Goal: Check status: Check status

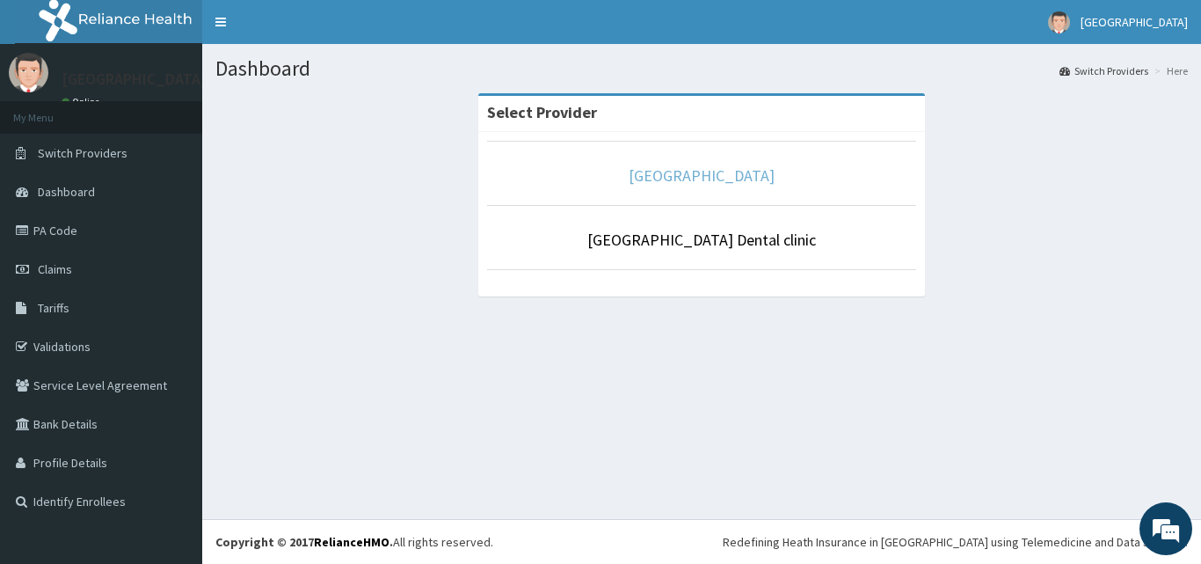
click at [679, 181] on link "[GEOGRAPHIC_DATA]" at bounding box center [702, 175] width 146 height 20
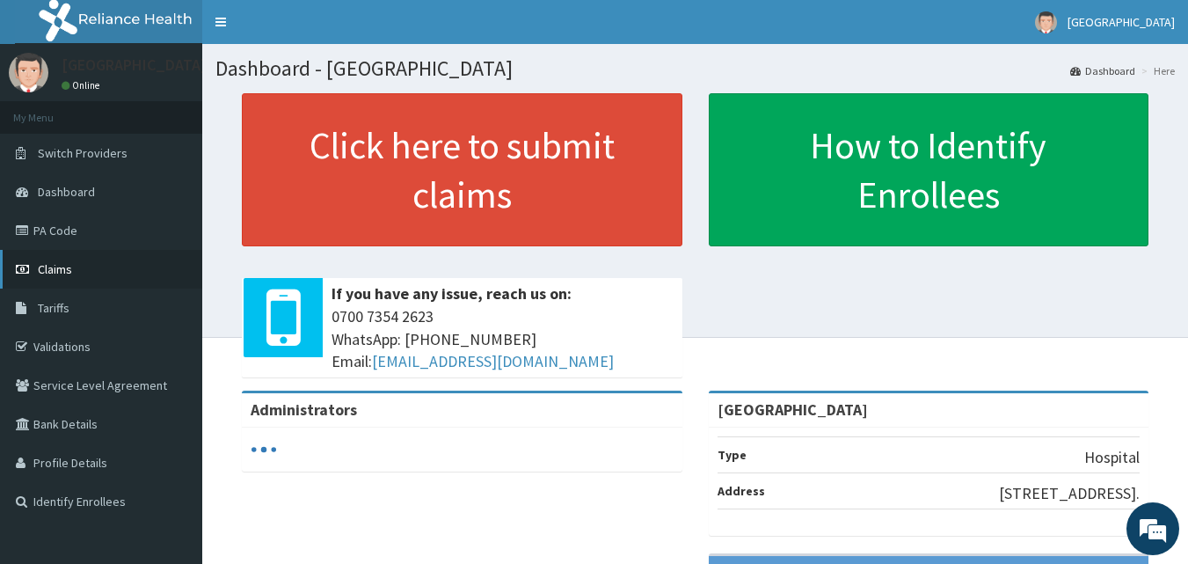
click at [53, 266] on span "Claims" at bounding box center [55, 269] width 34 height 16
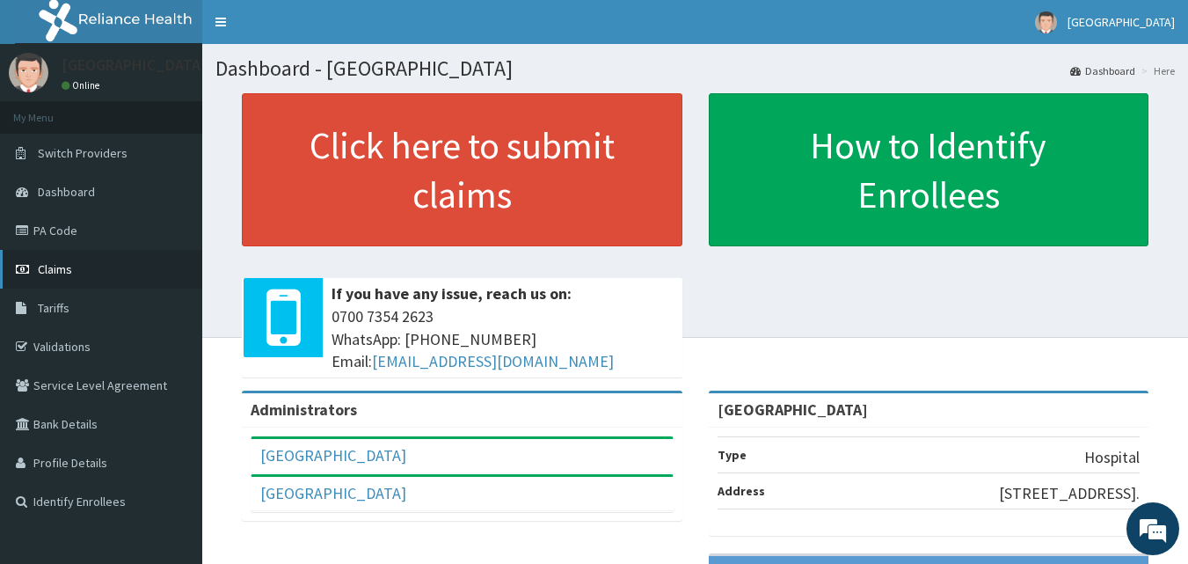
click at [53, 266] on span "Claims" at bounding box center [55, 269] width 34 height 16
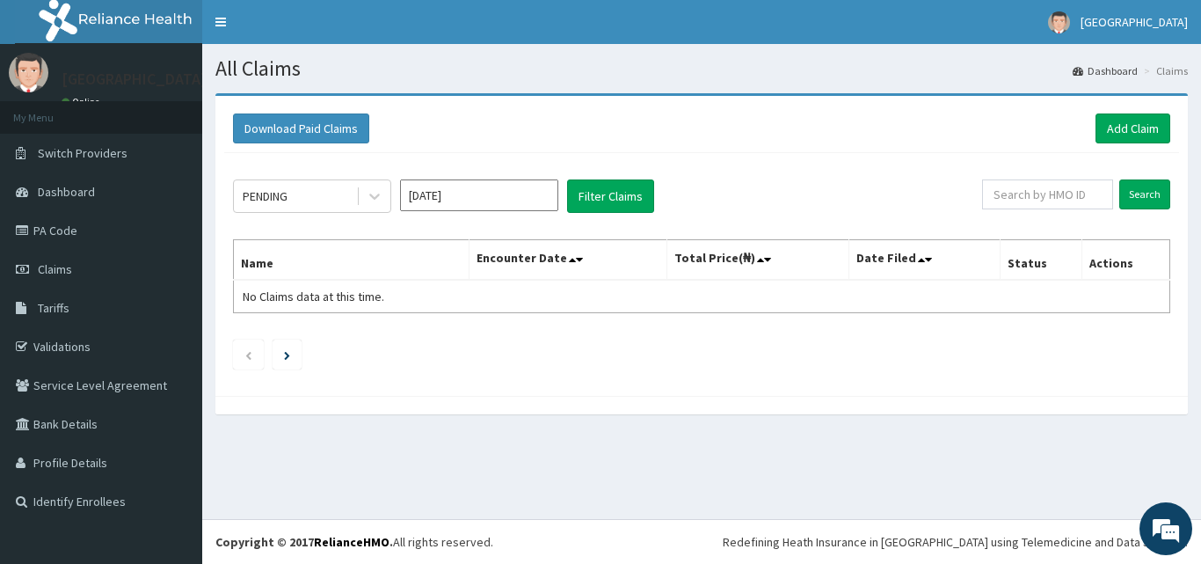
click at [373, 200] on icon at bounding box center [375, 196] width 18 height 18
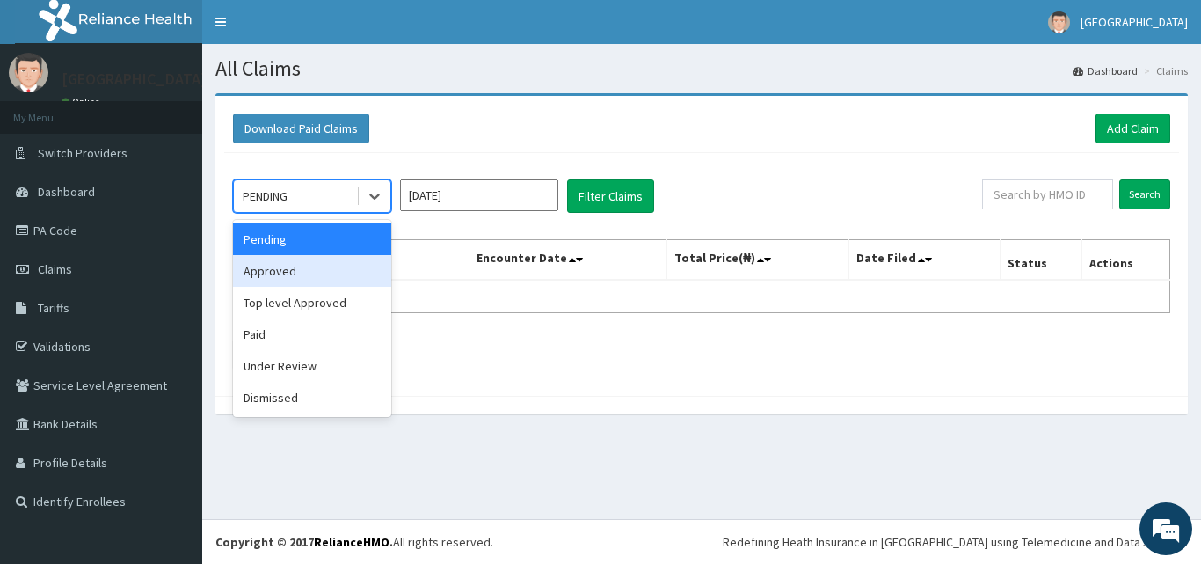
click at [305, 278] on div "Approved" at bounding box center [312, 271] width 158 height 32
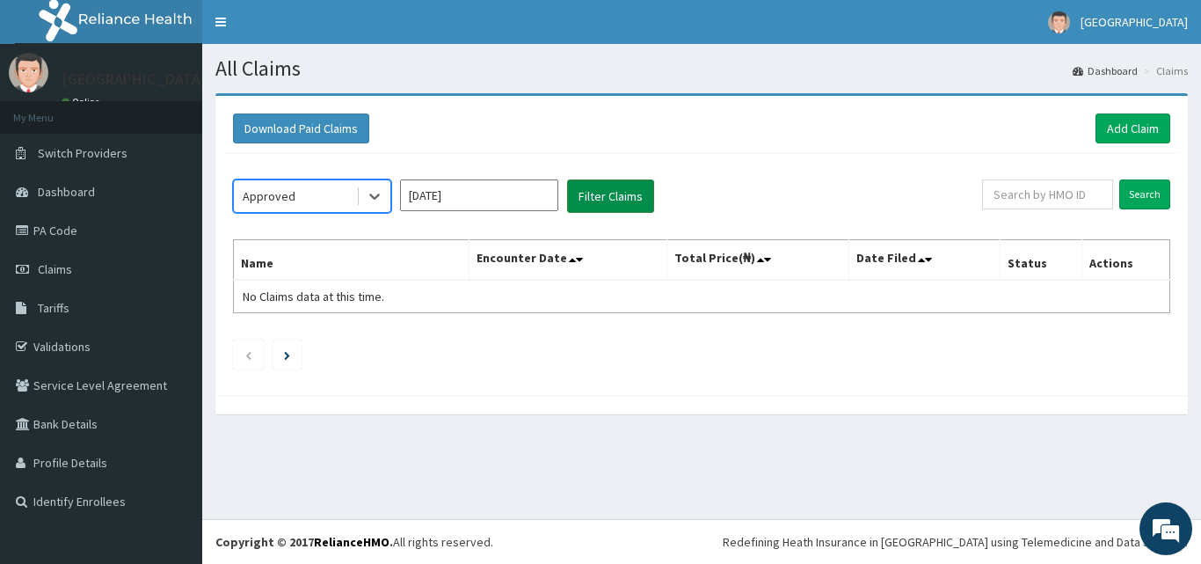
click at [610, 194] on button "Filter Claims" at bounding box center [610, 195] width 87 height 33
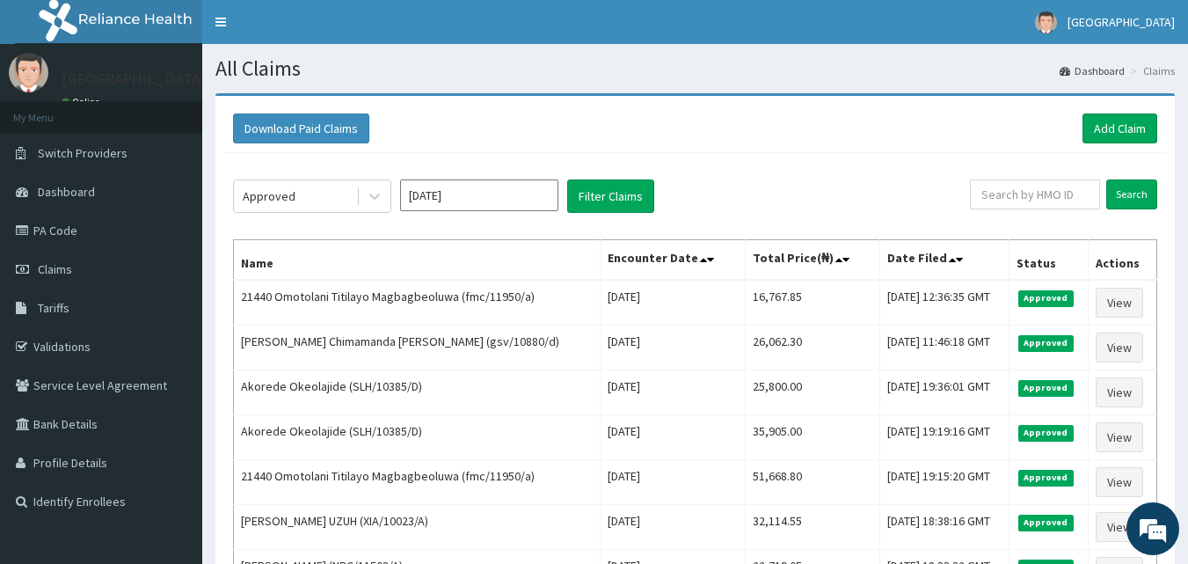
click at [840, 201] on div "Approved Aug 2025 Filter Claims" at bounding box center [601, 195] width 737 height 33
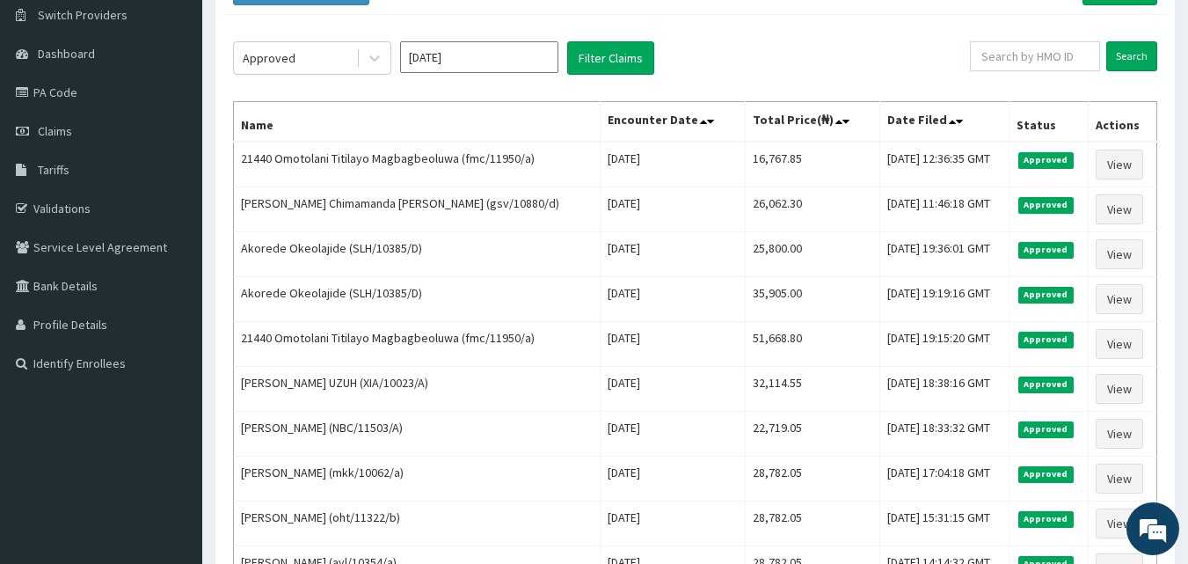
scroll to position [106, 0]
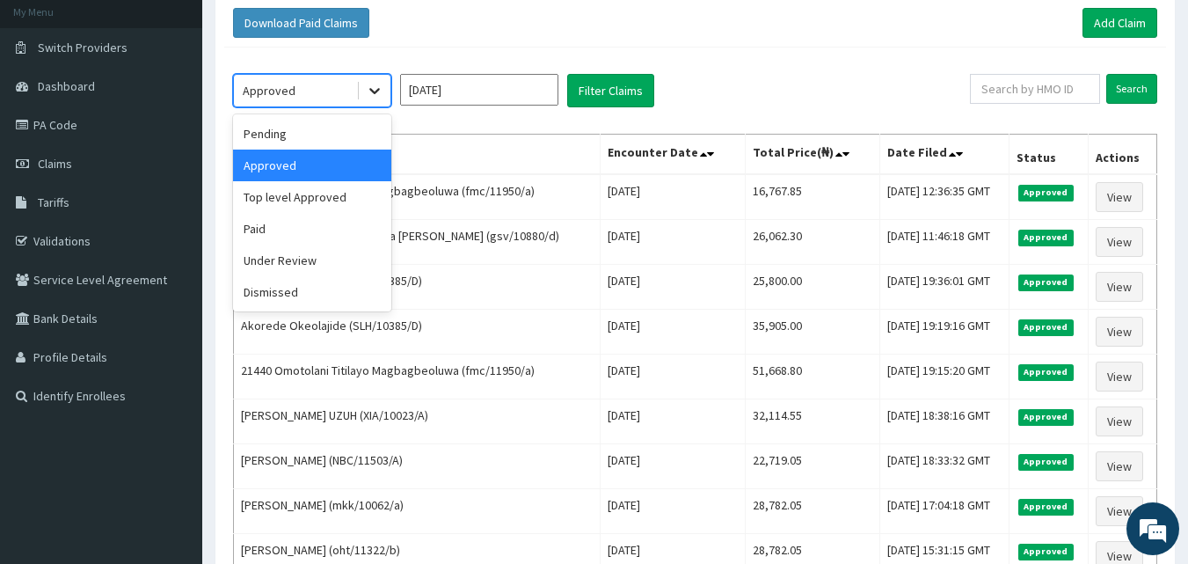
click at [377, 87] on icon at bounding box center [375, 91] width 18 height 18
click at [313, 266] on div "Under Review" at bounding box center [312, 260] width 158 height 32
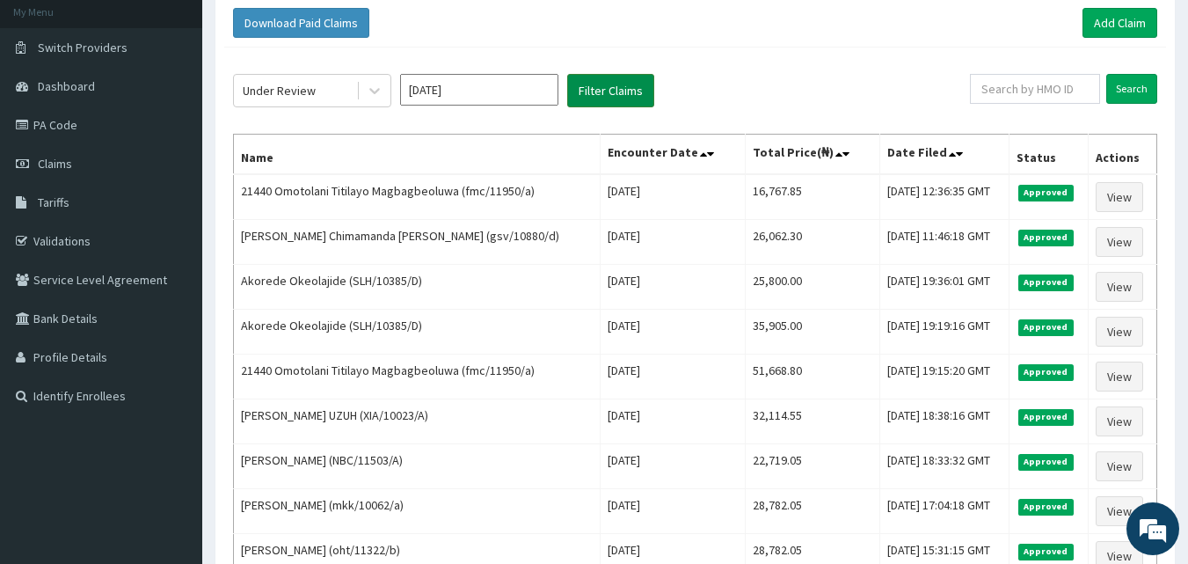
click at [618, 85] on button "Filter Claims" at bounding box center [610, 90] width 87 height 33
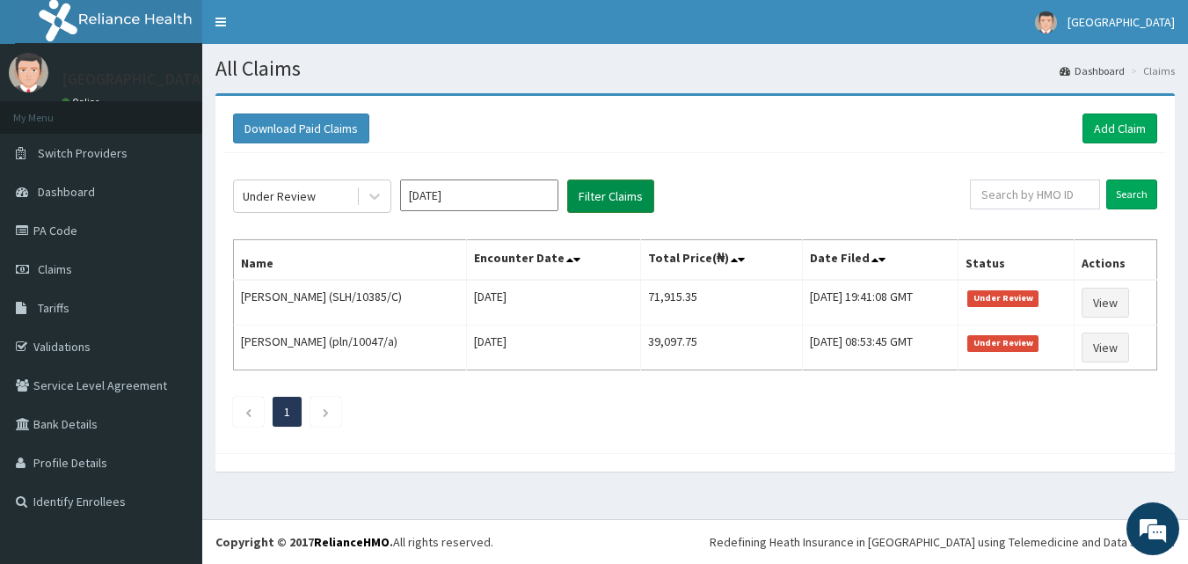
scroll to position [0, 0]
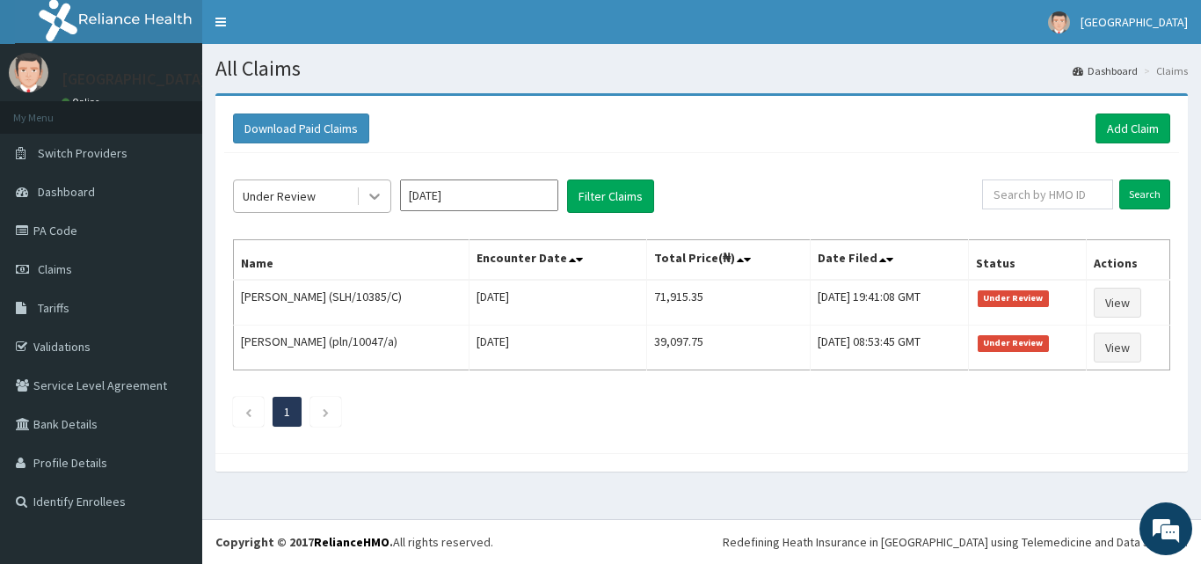
click at [376, 200] on icon at bounding box center [375, 196] width 18 height 18
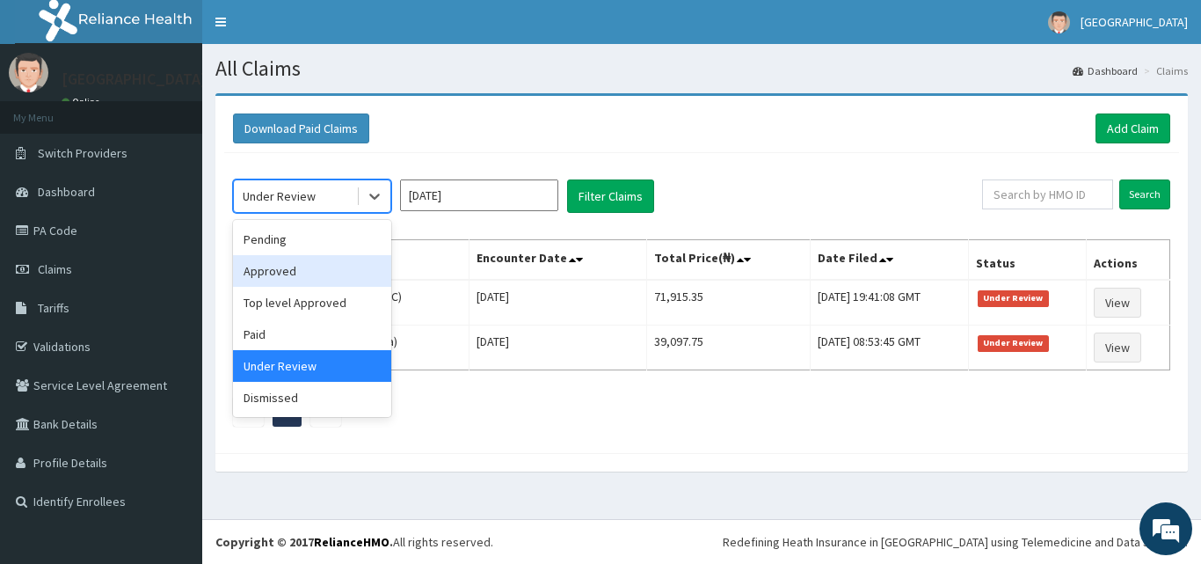
click at [299, 271] on div "Approved" at bounding box center [312, 271] width 158 height 32
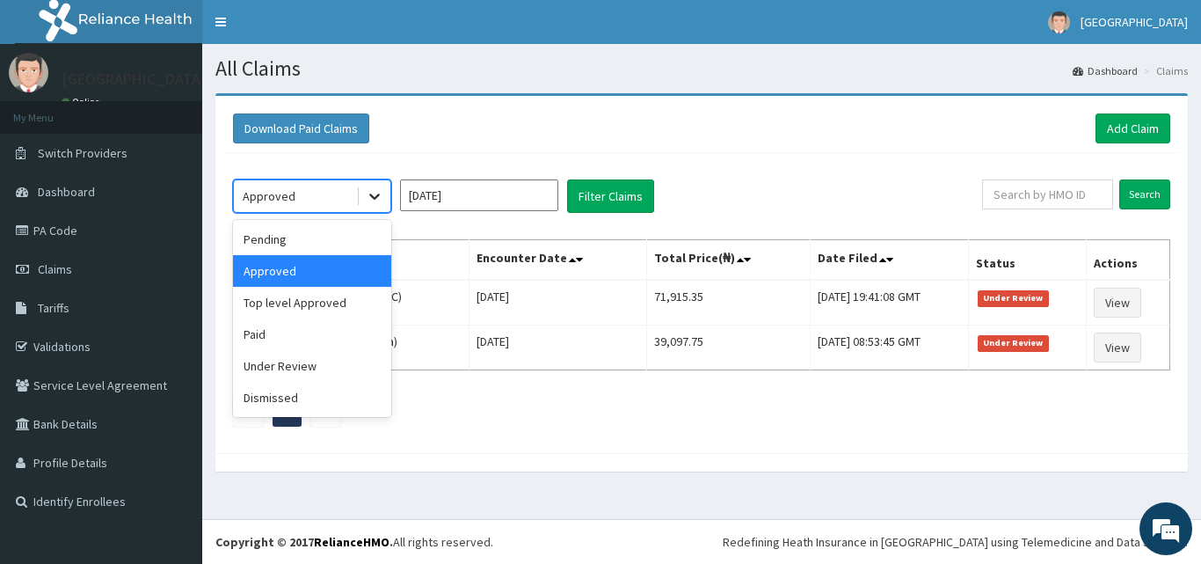
click at [375, 196] on icon at bounding box center [375, 196] width 18 height 18
click at [335, 302] on div "Top level Approved" at bounding box center [312, 303] width 158 height 32
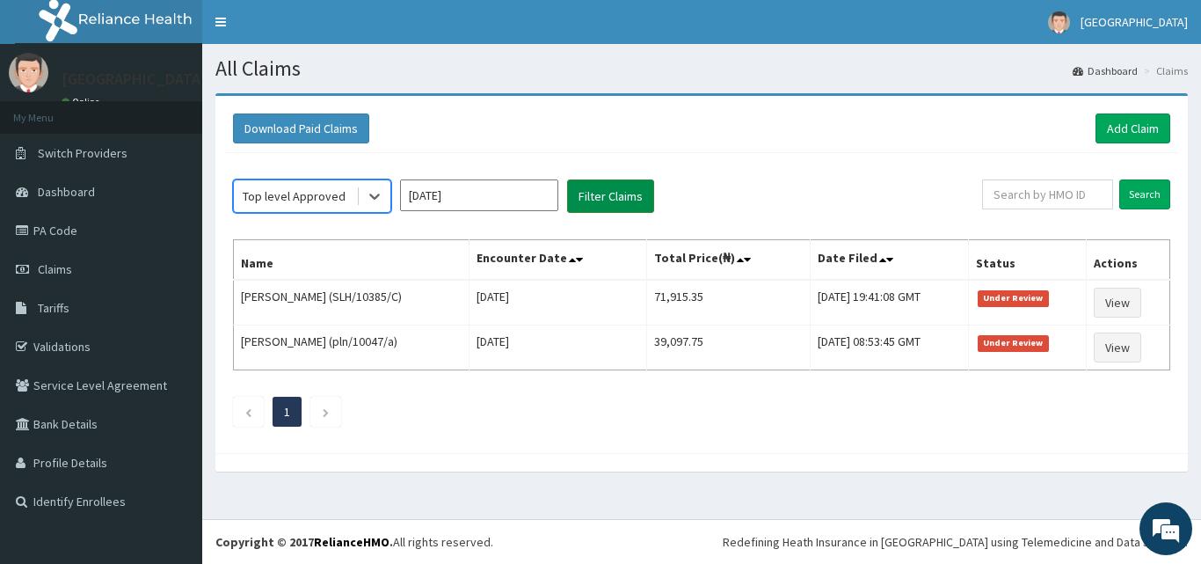
click at [616, 201] on button "Filter Claims" at bounding box center [610, 195] width 87 height 33
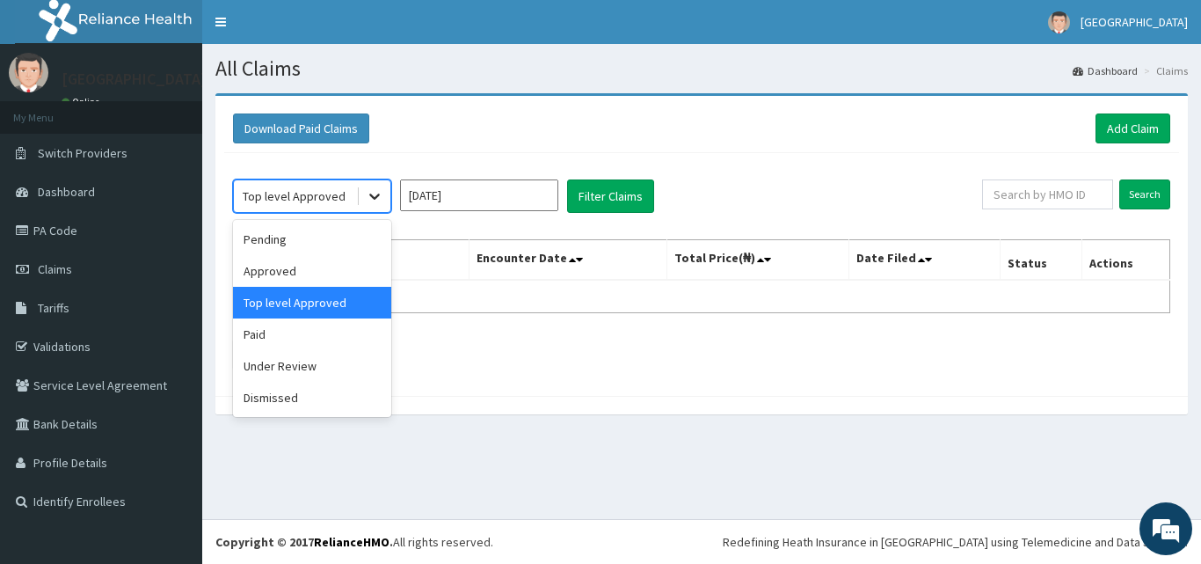
click at [373, 197] on icon at bounding box center [374, 197] width 11 height 6
click at [296, 274] on div "Approved" at bounding box center [312, 271] width 158 height 32
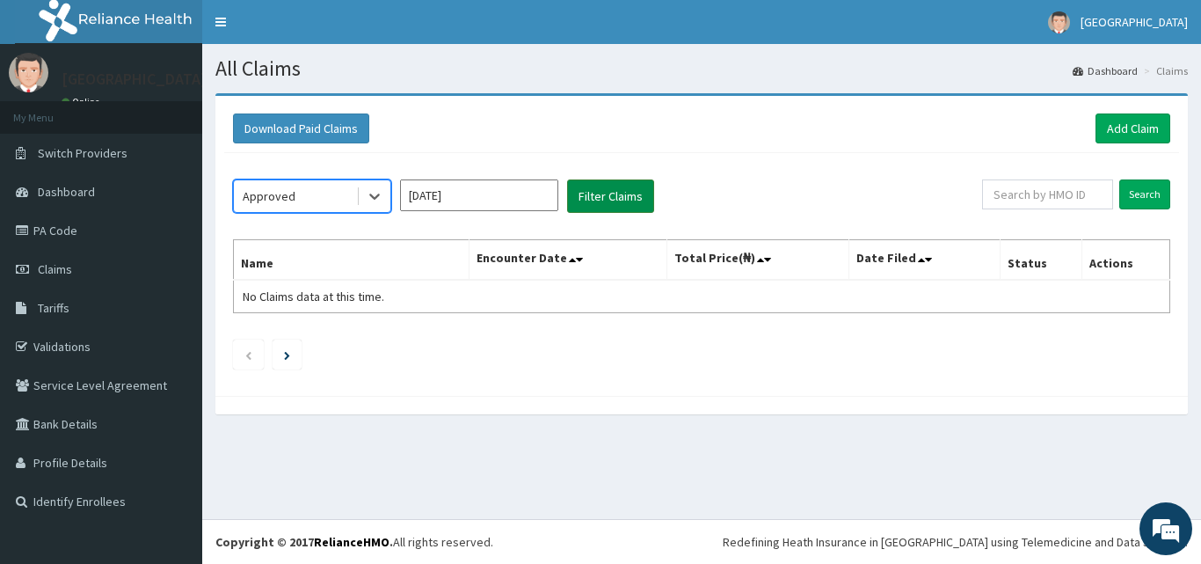
click at [609, 196] on button "Filter Claims" at bounding box center [610, 195] width 87 height 33
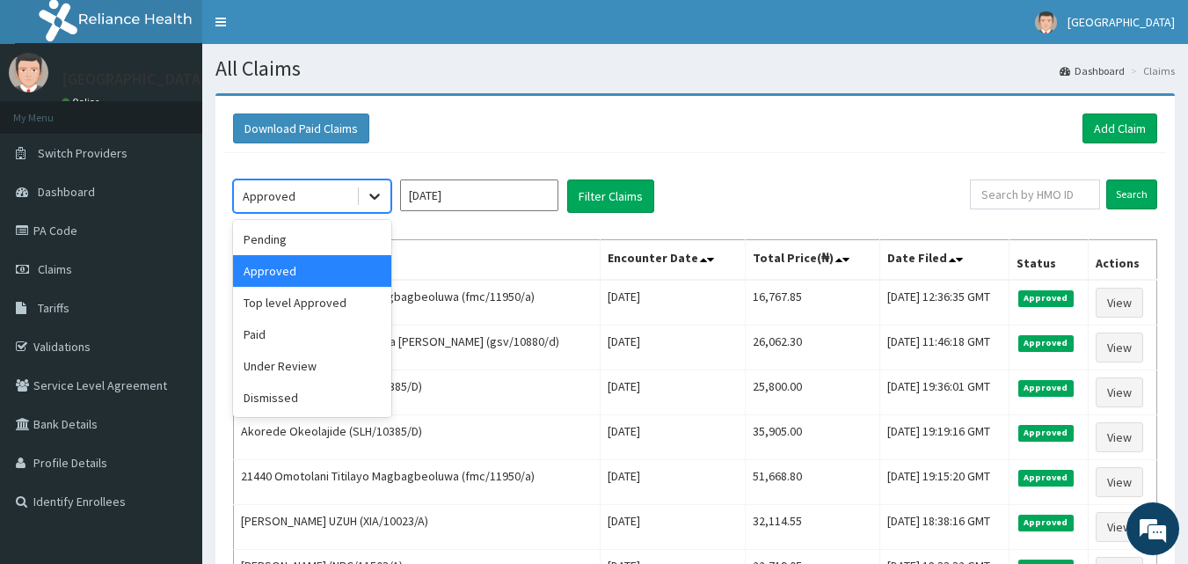
click at [374, 197] on icon at bounding box center [374, 197] width 11 height 6
click at [534, 200] on input "[DATE]" at bounding box center [479, 195] width 158 height 32
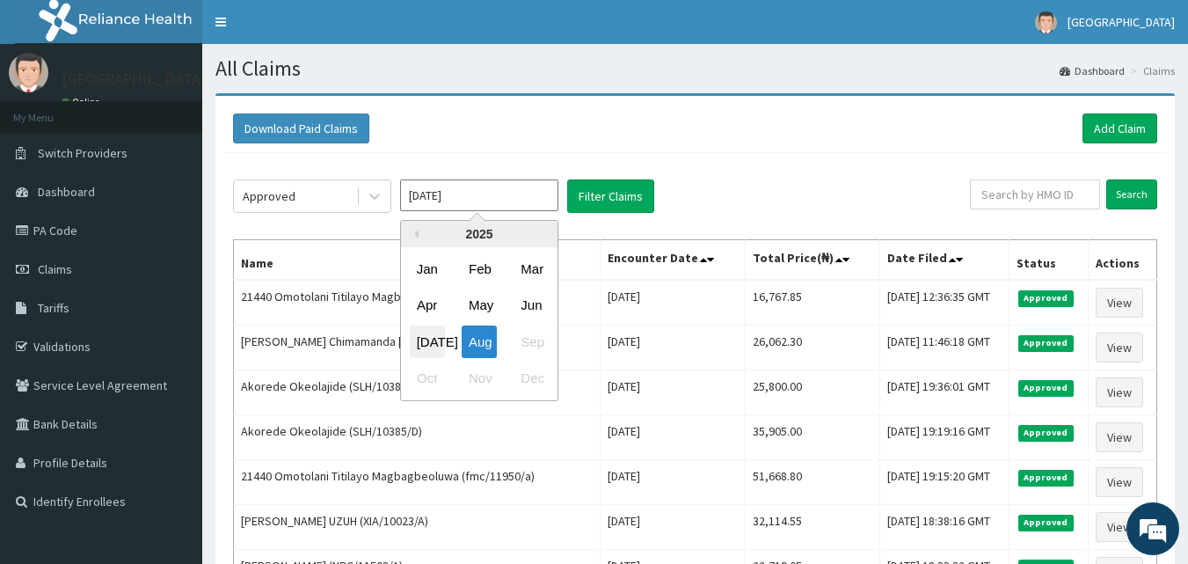
click at [425, 342] on div "Jul" at bounding box center [427, 341] width 35 height 33
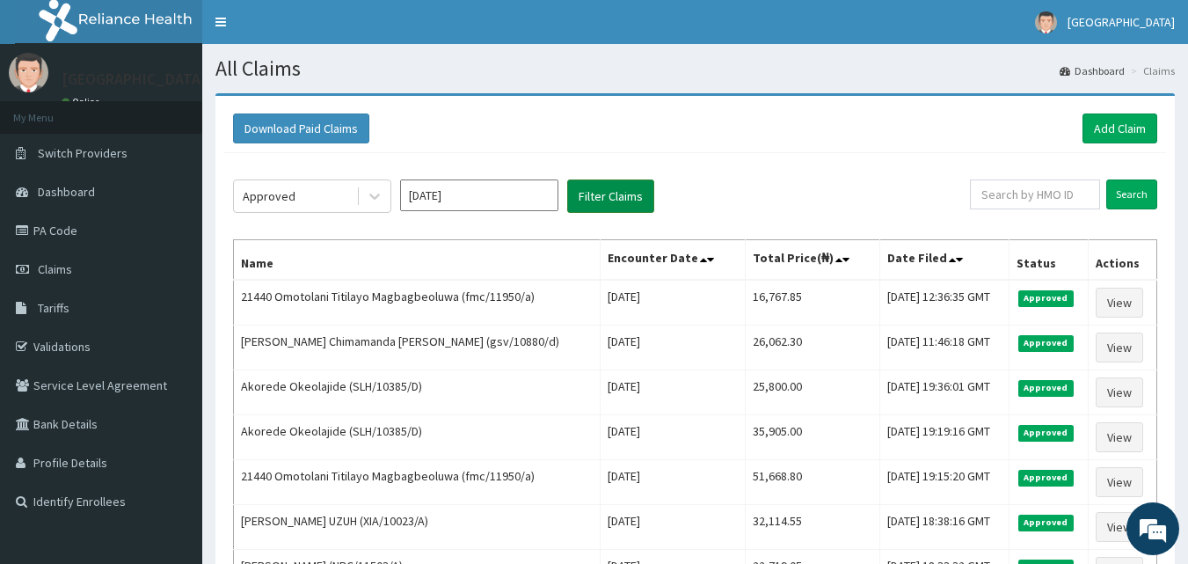
click at [627, 200] on button "Filter Claims" at bounding box center [610, 195] width 87 height 33
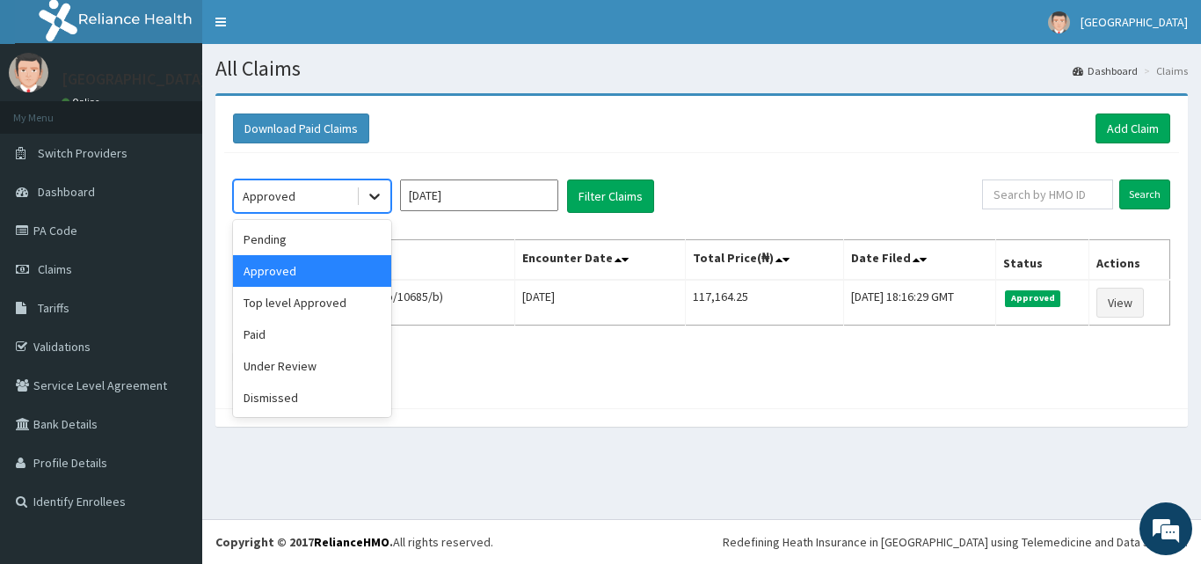
click at [373, 198] on icon at bounding box center [374, 197] width 11 height 6
click at [325, 305] on div "Top level Approved" at bounding box center [312, 303] width 158 height 32
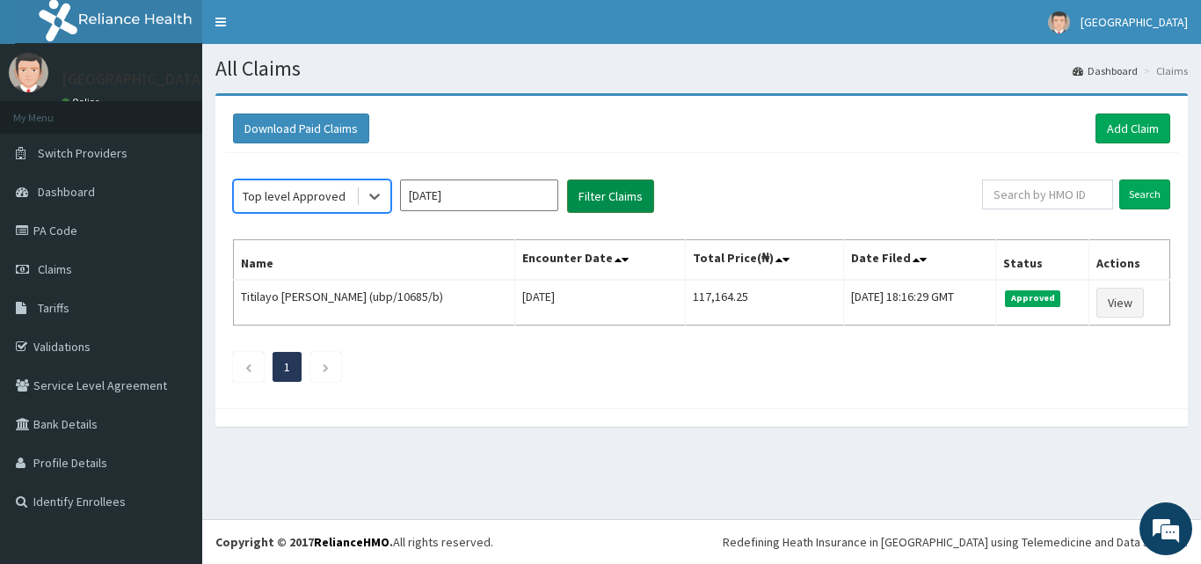
click at [620, 194] on button "Filter Claims" at bounding box center [610, 195] width 87 height 33
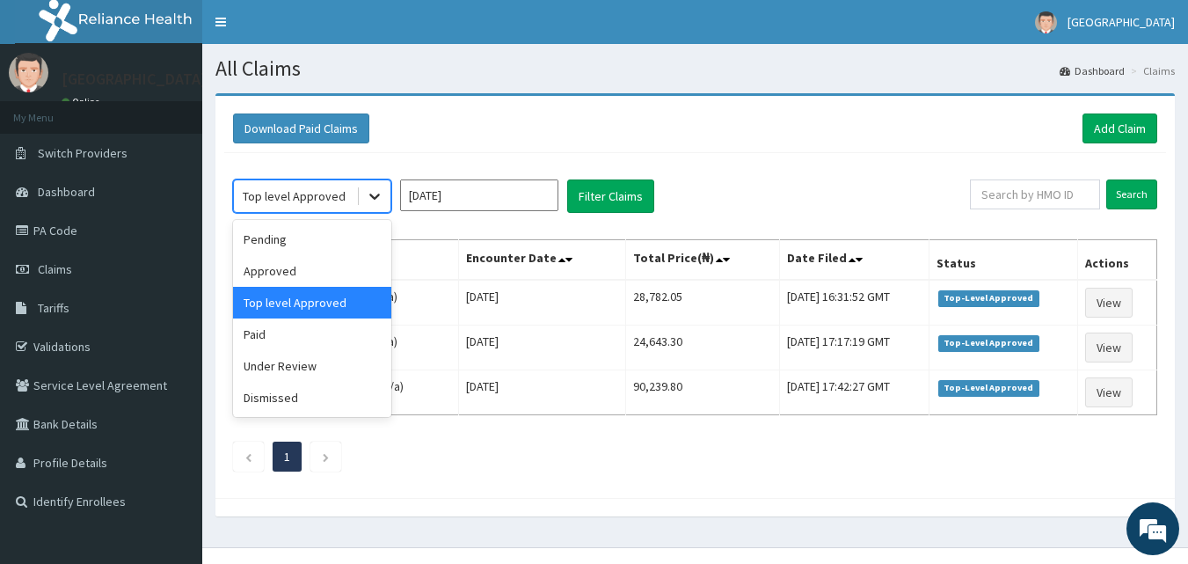
click at [372, 196] on icon at bounding box center [374, 197] width 11 height 6
click at [288, 276] on div "Approved" at bounding box center [312, 271] width 158 height 32
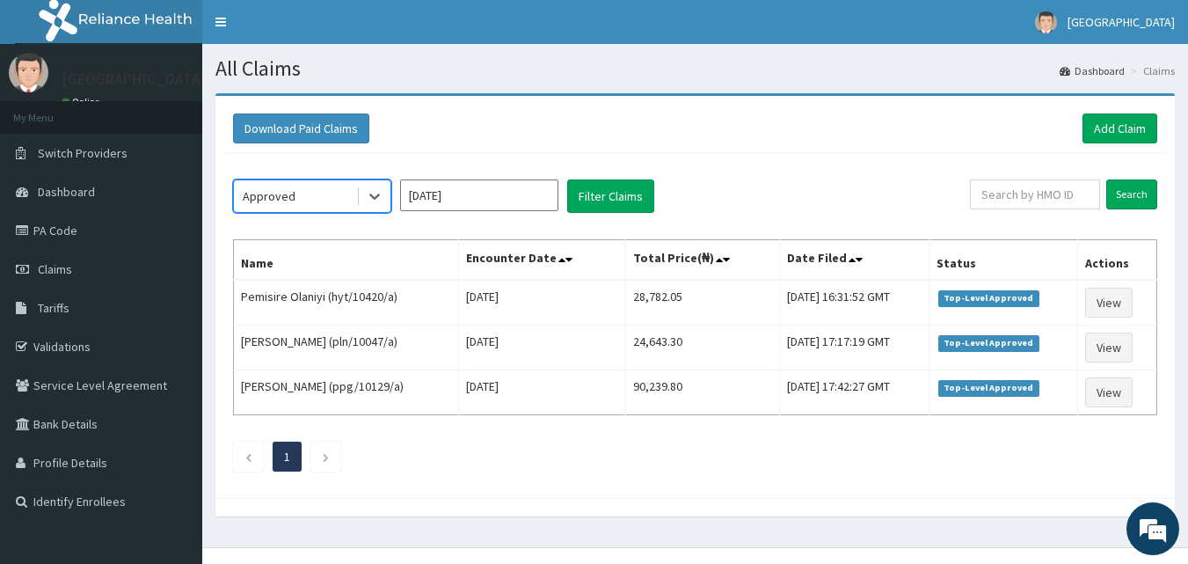
click at [534, 200] on input "Jul 2025" at bounding box center [479, 195] width 158 height 32
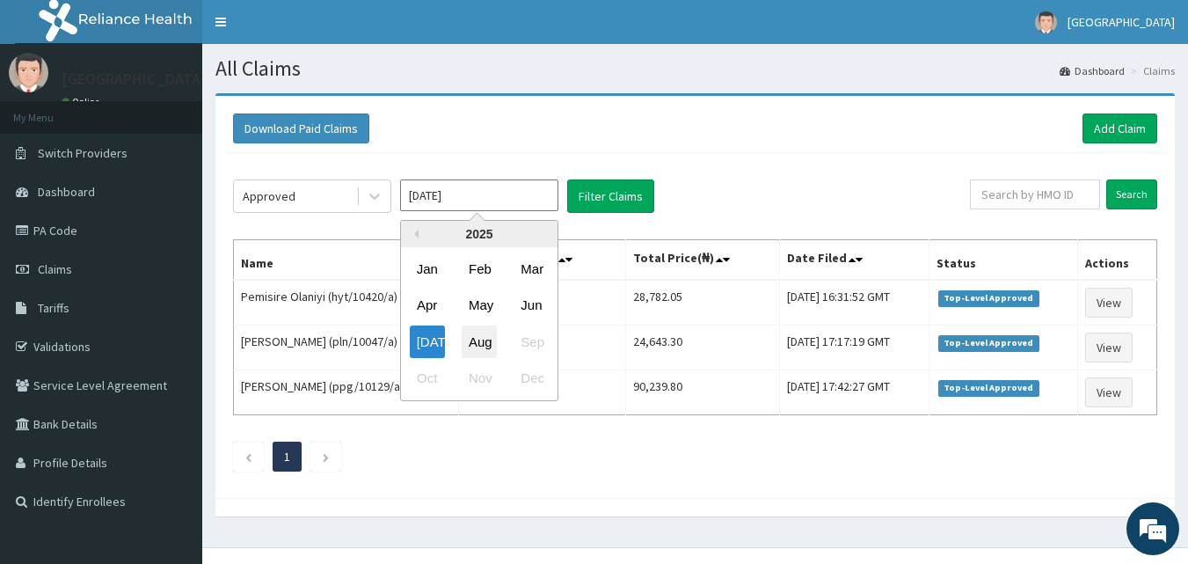
click at [483, 339] on div "Aug" at bounding box center [479, 341] width 35 height 33
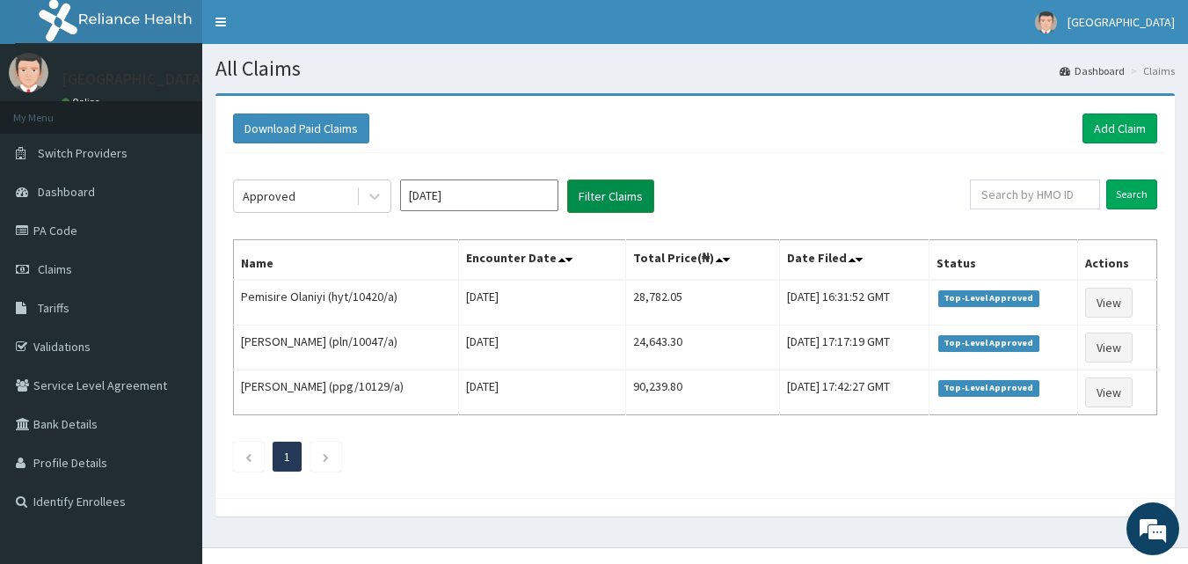
click at [620, 194] on button "Filter Claims" at bounding box center [610, 195] width 87 height 33
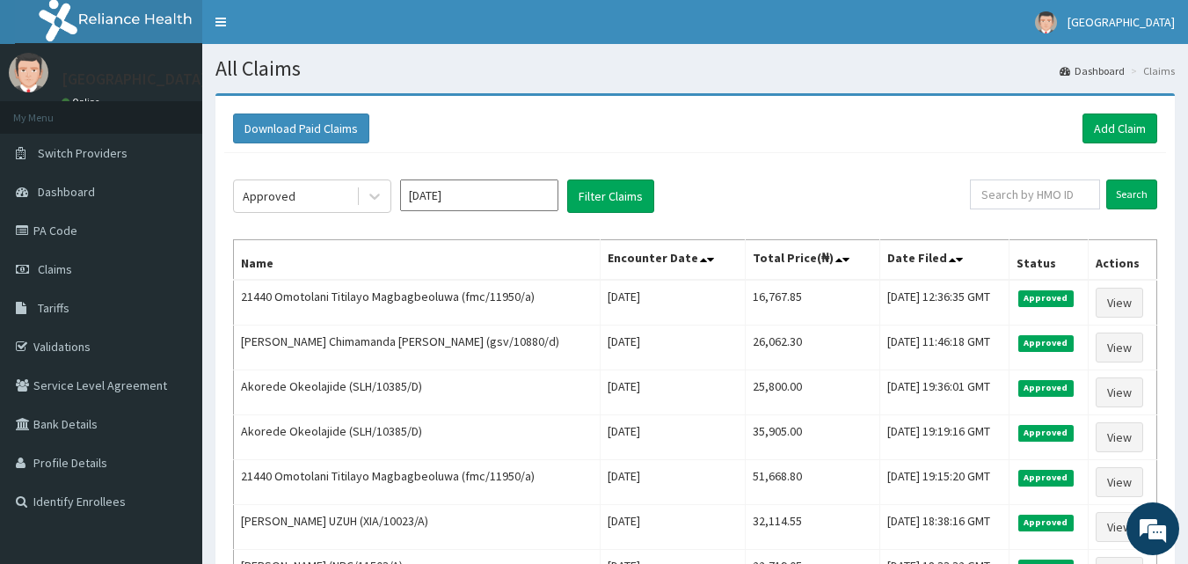
click at [710, 173] on div "Approved [DATE] Filter Claims Search Name Encounter Date Total Price(₦) Date Fi…" at bounding box center [695, 523] width 942 height 740
click at [890, 173] on div "Approved [DATE] Filter Claims Search Name Encounter Date Total Price(₦) Date Fi…" at bounding box center [695, 523] width 942 height 740
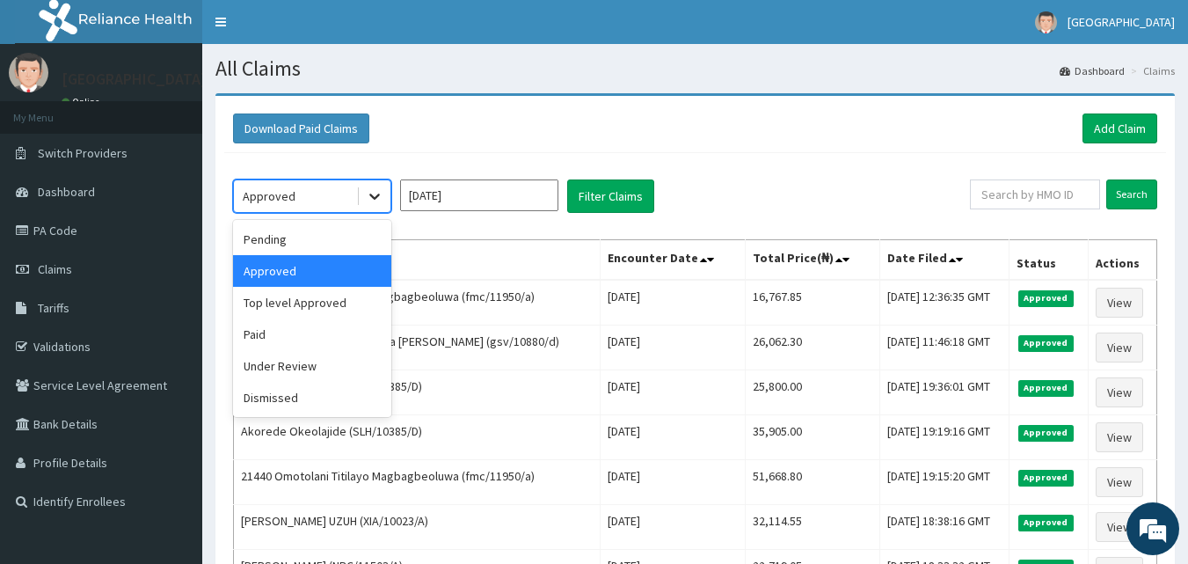
click at [376, 195] on icon at bounding box center [375, 196] width 18 height 18
click at [340, 310] on div "Top level Approved" at bounding box center [312, 303] width 158 height 32
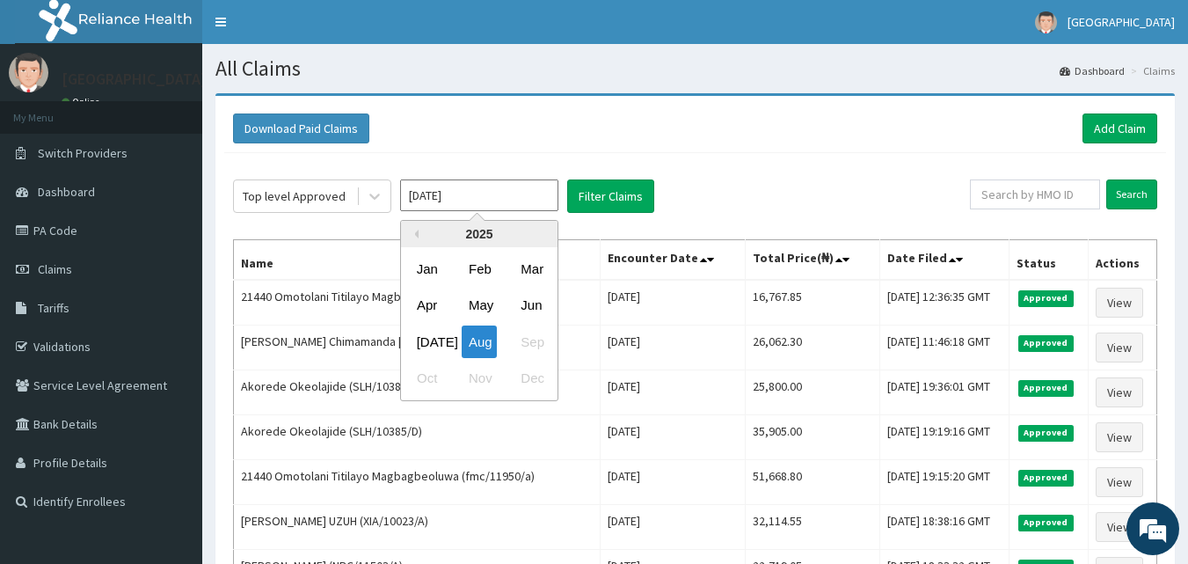
click at [486, 193] on input "[DATE]" at bounding box center [479, 195] width 158 height 32
click at [428, 349] on div "Jul" at bounding box center [427, 341] width 35 height 33
type input "Jul 2025"
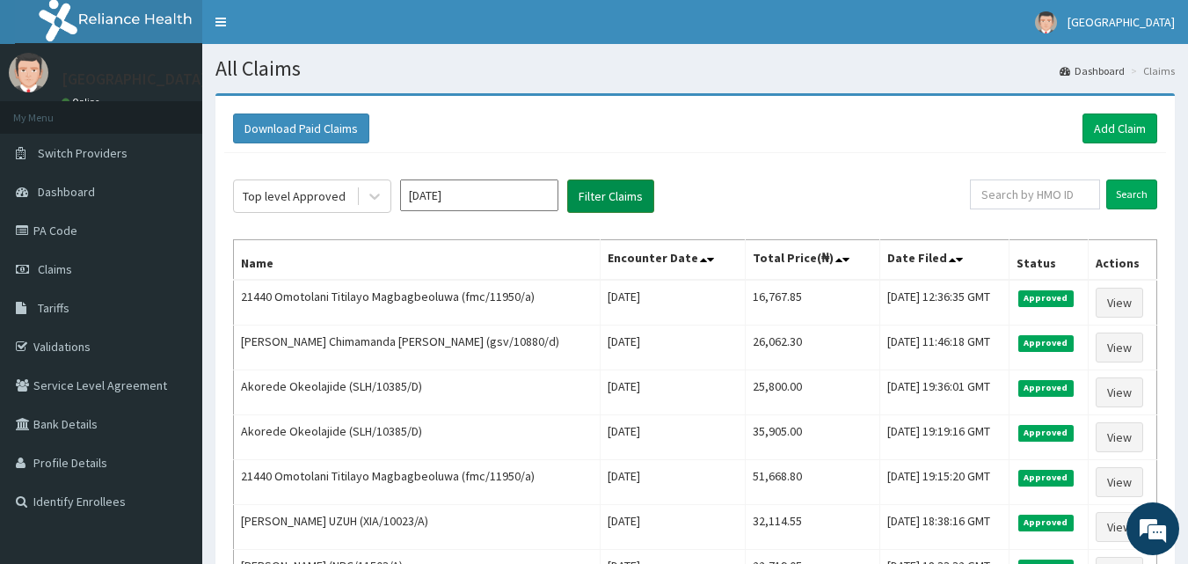
click at [597, 203] on button "Filter Claims" at bounding box center [610, 195] width 87 height 33
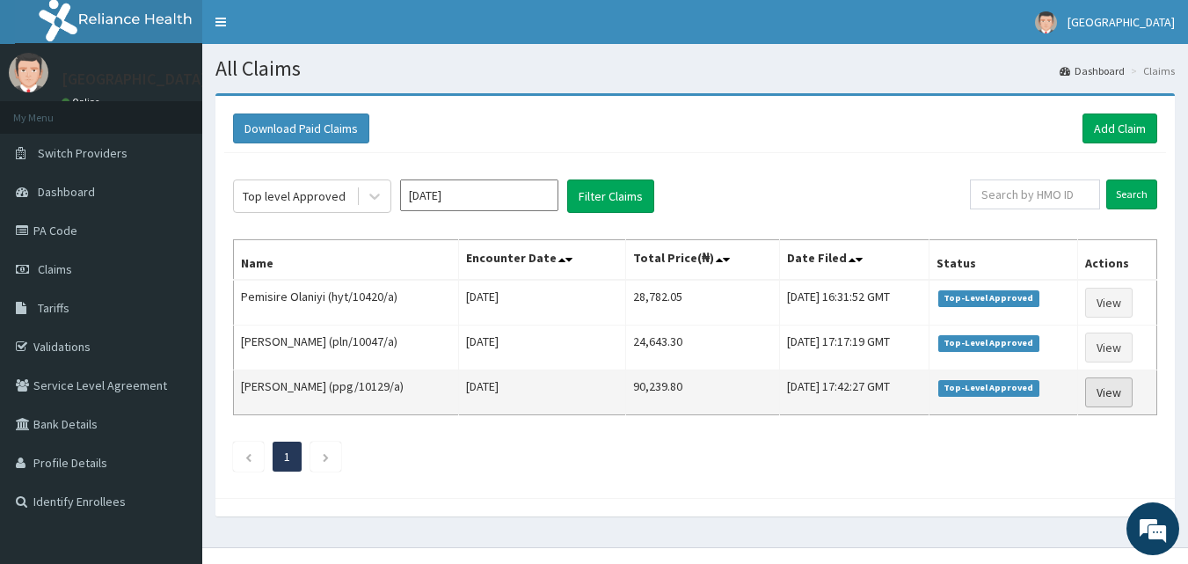
click at [1112, 392] on link "View" at bounding box center [1108, 392] width 47 height 30
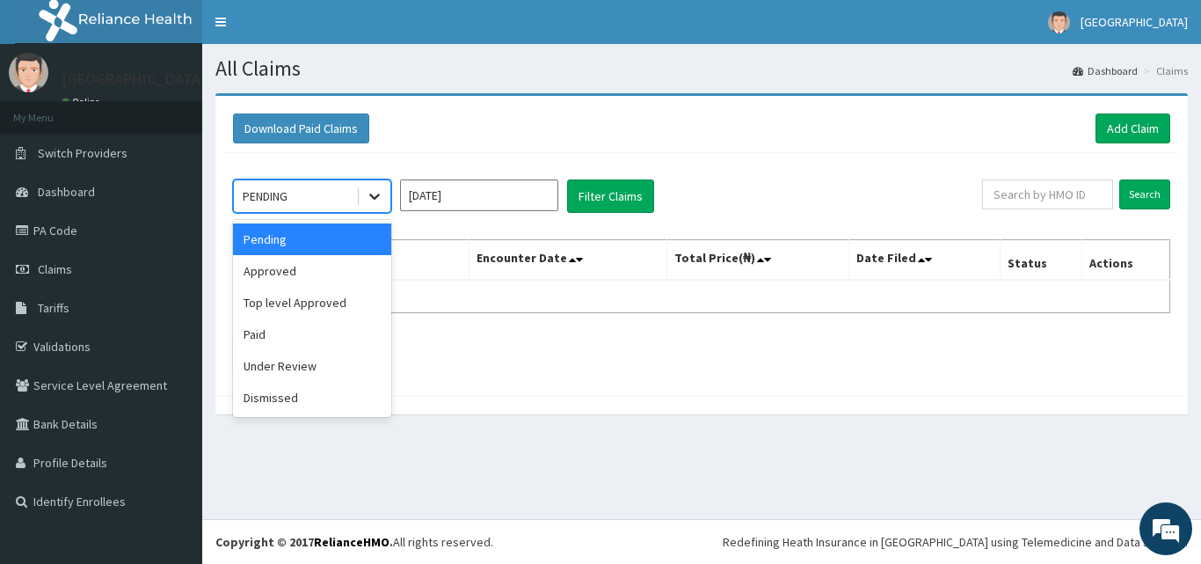
click at [376, 199] on icon at bounding box center [374, 197] width 11 height 6
click at [324, 270] on div "Approved" at bounding box center [312, 271] width 158 height 32
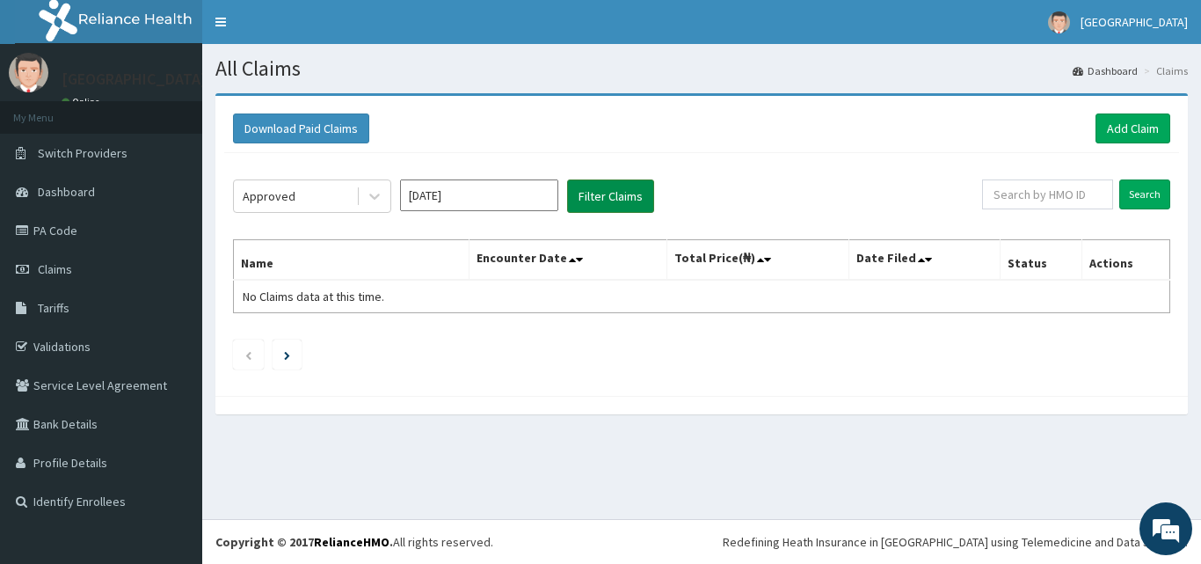
click at [606, 197] on button "Filter Claims" at bounding box center [610, 195] width 87 height 33
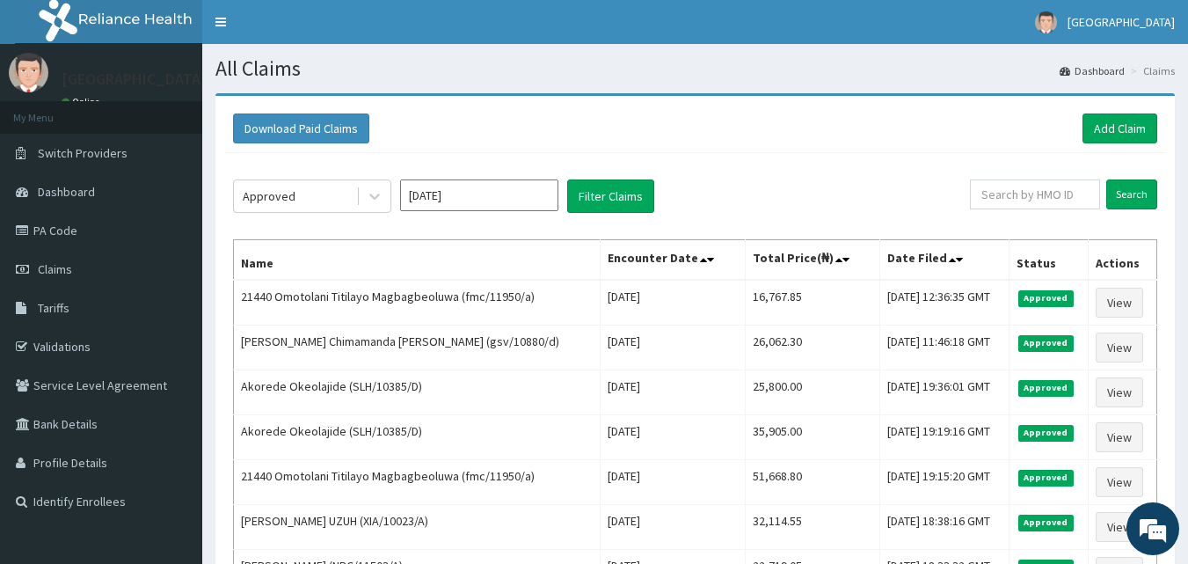
click at [745, 240] on th "Total Price(₦)" at bounding box center [812, 260] width 135 height 40
click at [795, 173] on div "Approved [DATE] Filter Claims Search Name Encounter Date Total Price(₦) Date Fi…" at bounding box center [695, 523] width 942 height 740
click at [787, 139] on div "Download Paid Claims Add Claim" at bounding box center [695, 128] width 924 height 30
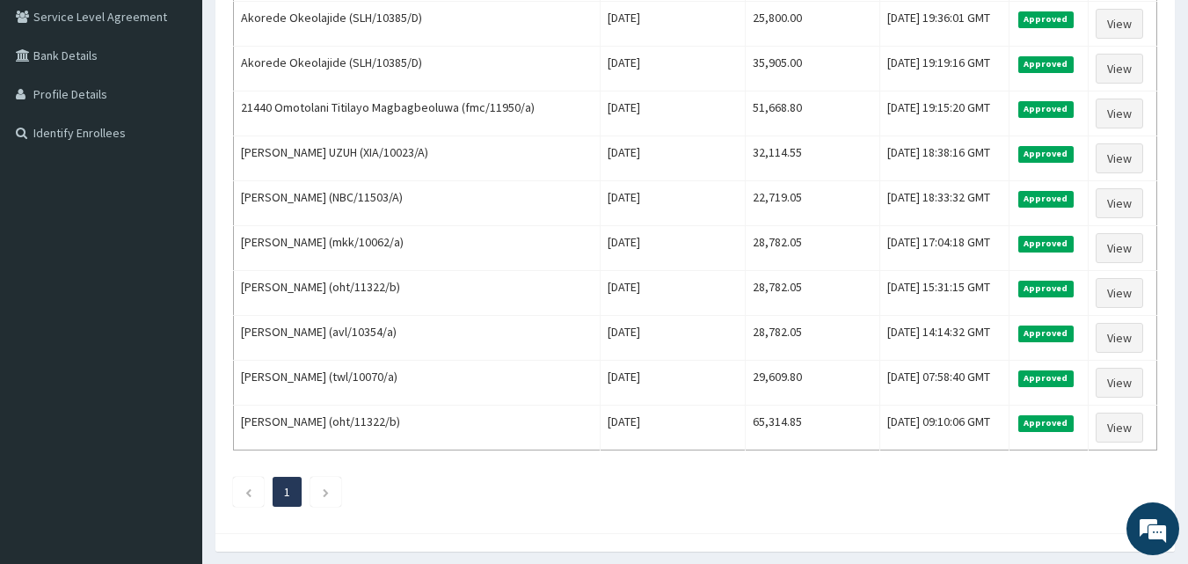
scroll to position [361, 0]
